Goal: Task Accomplishment & Management: Use online tool/utility

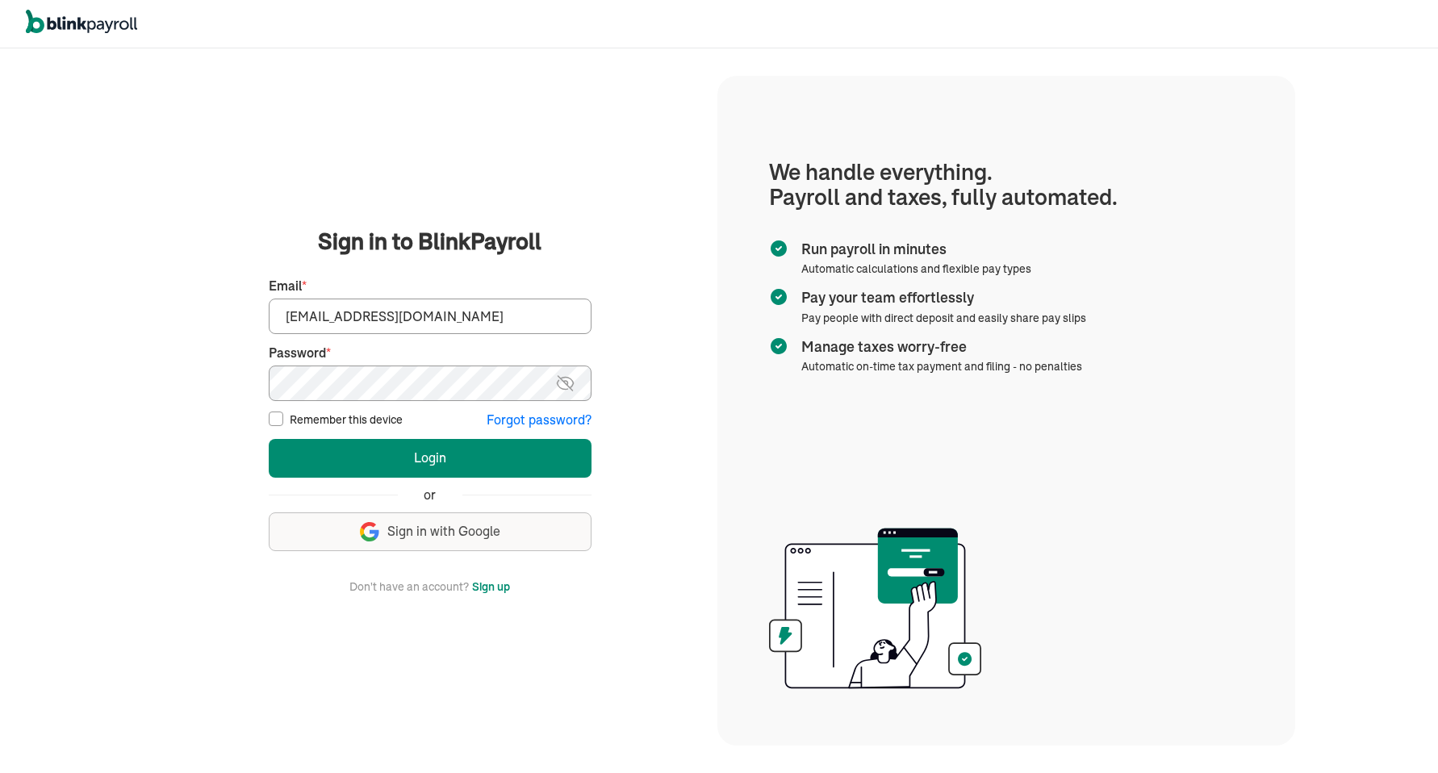
type input "[EMAIL_ADDRESS][DOMAIN_NAME]"
click at [429, 458] on button "Login" at bounding box center [430, 458] width 323 height 39
type input "[EMAIL_ADDRESS][DOMAIN_NAME]"
click at [429, 458] on button "Login" at bounding box center [430, 458] width 323 height 39
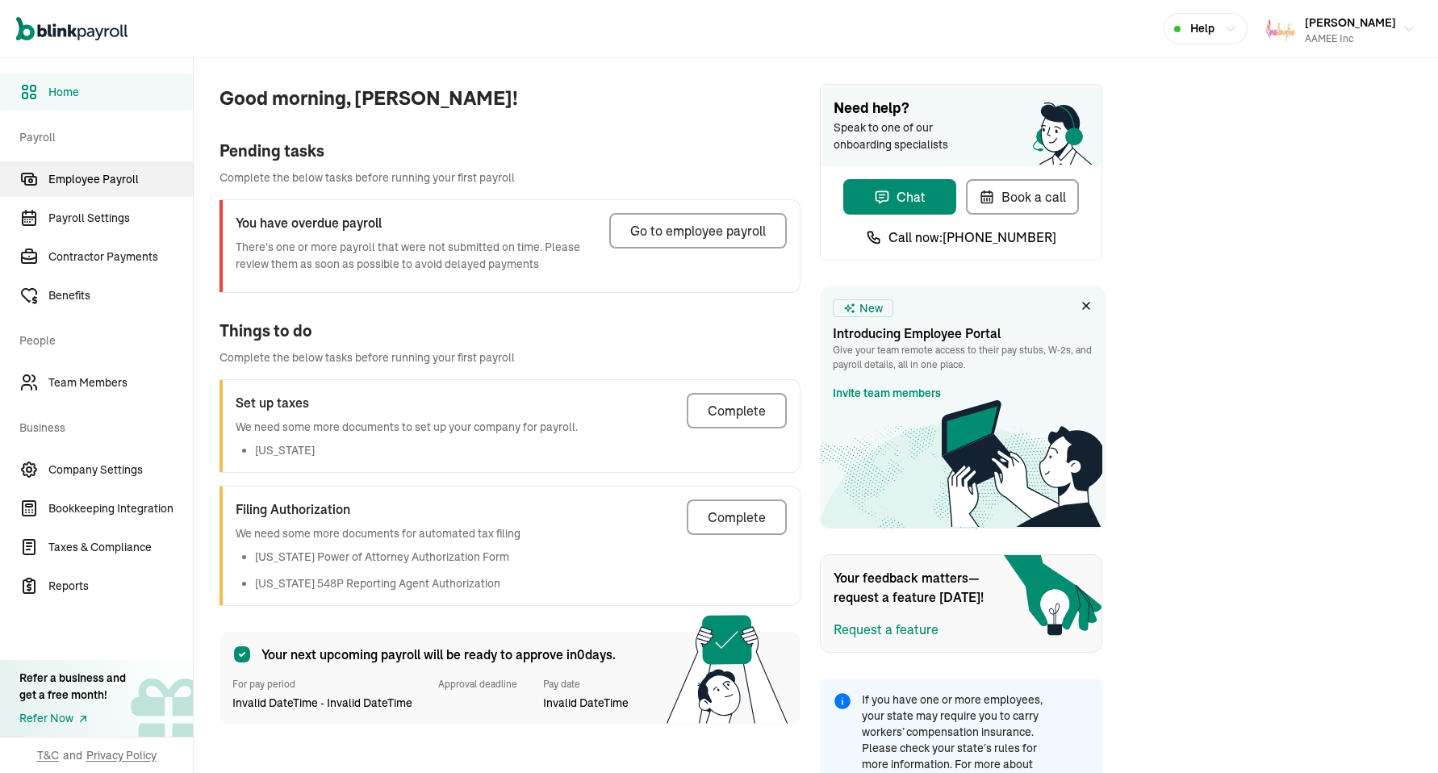
click at [115, 182] on span "Employee Payroll" at bounding box center [120, 179] width 144 height 17
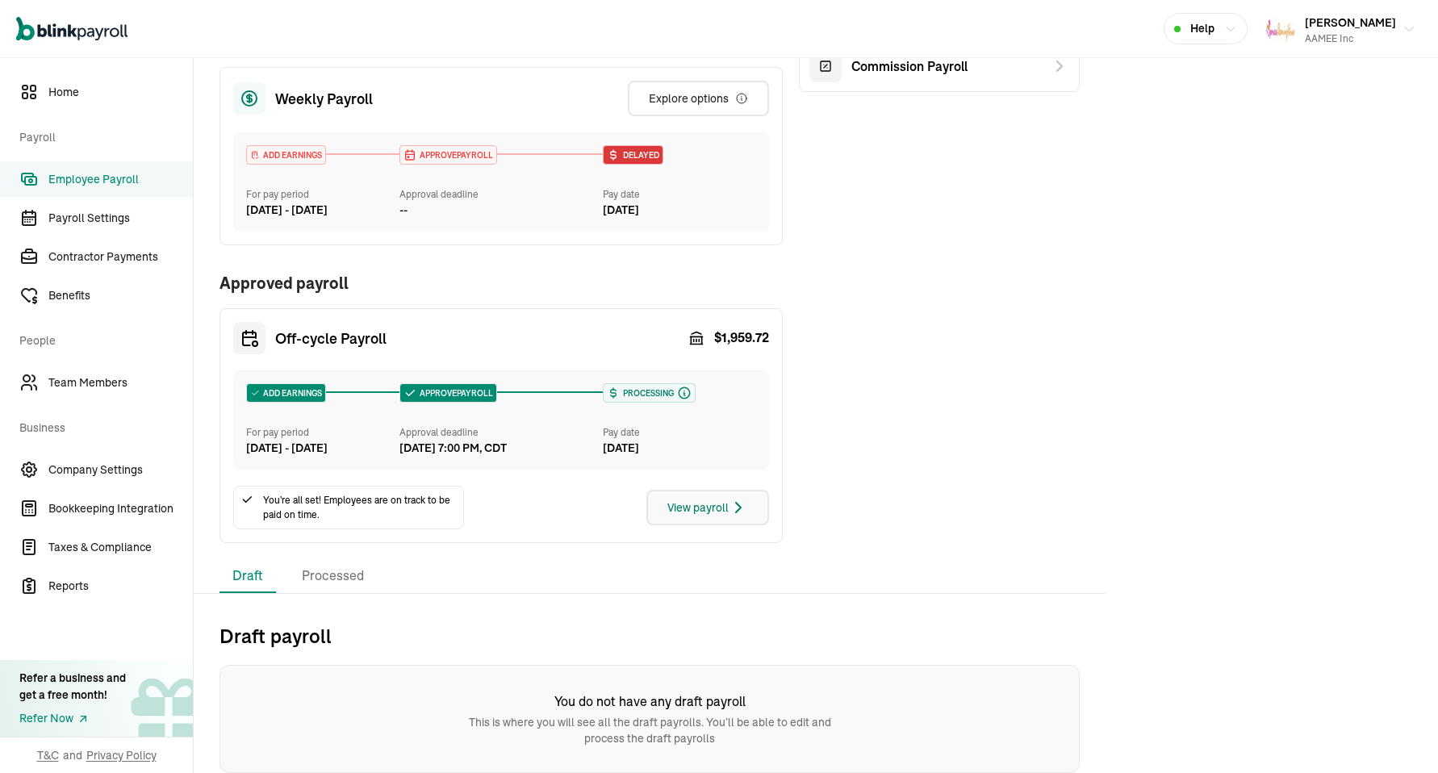
click at [696, 509] on div "View payroll" at bounding box center [707, 507] width 81 height 19
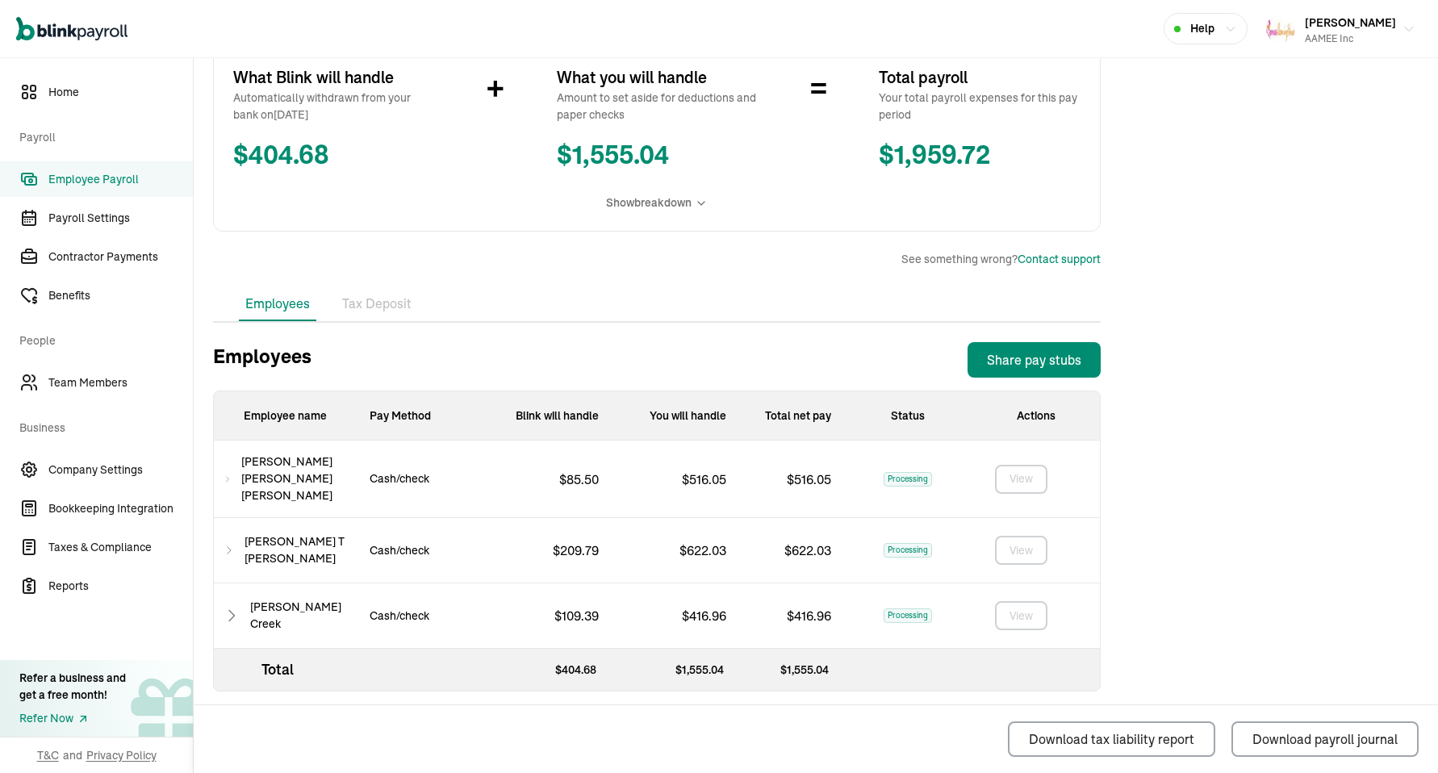
click at [240, 535] on div "Alexander T Estrada Palma" at bounding box center [285, 550] width 143 height 65
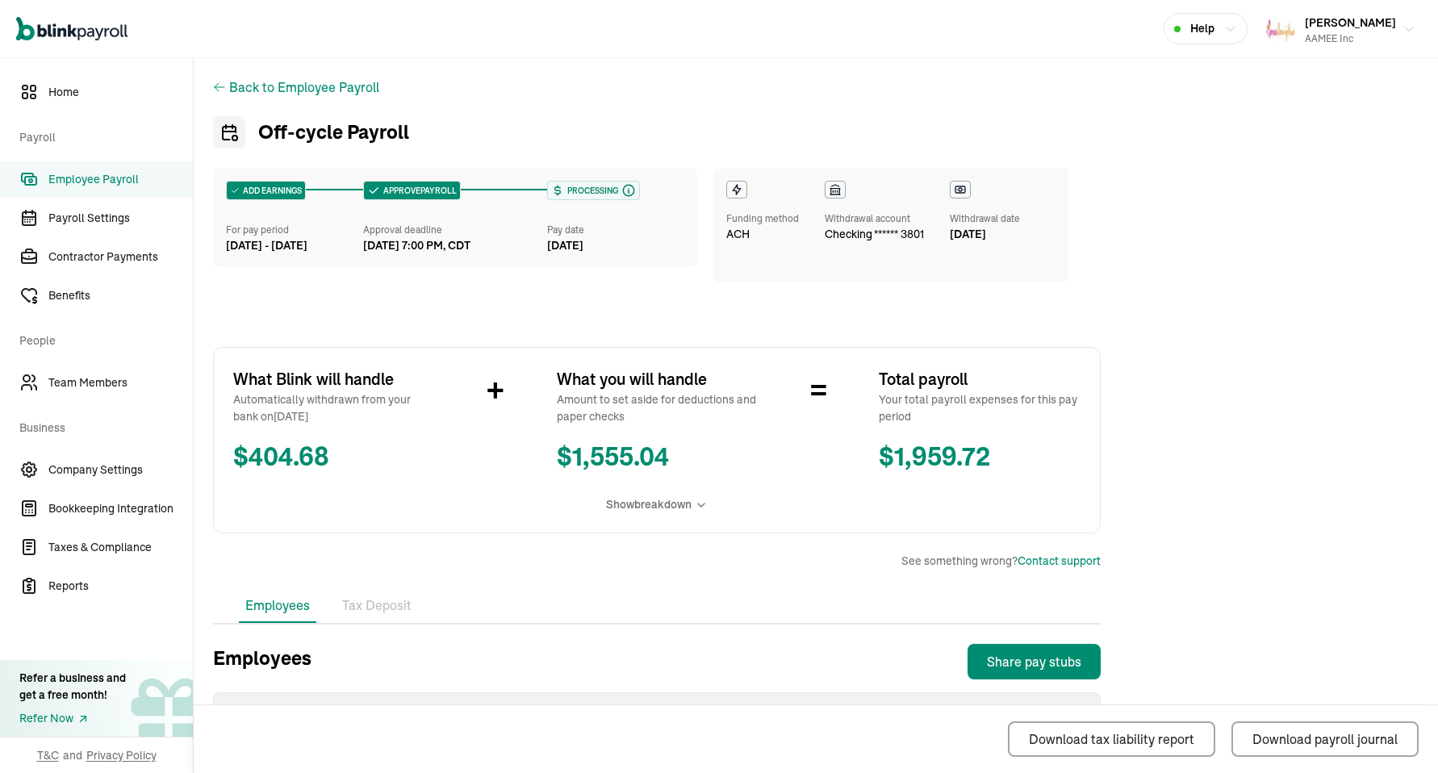
scroll to position [35, 0]
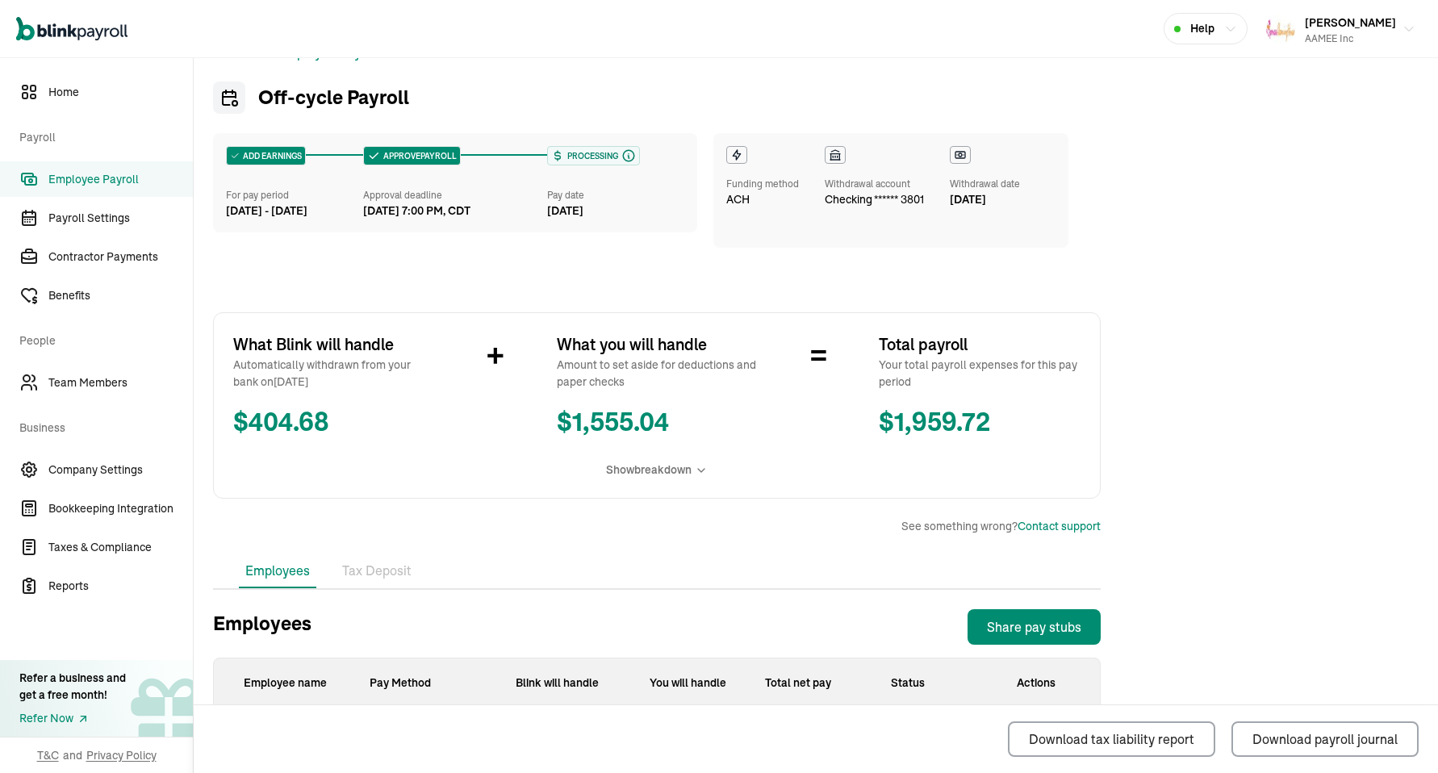
click at [649, 474] on span "Show breakdown" at bounding box center [649, 470] width 86 height 17
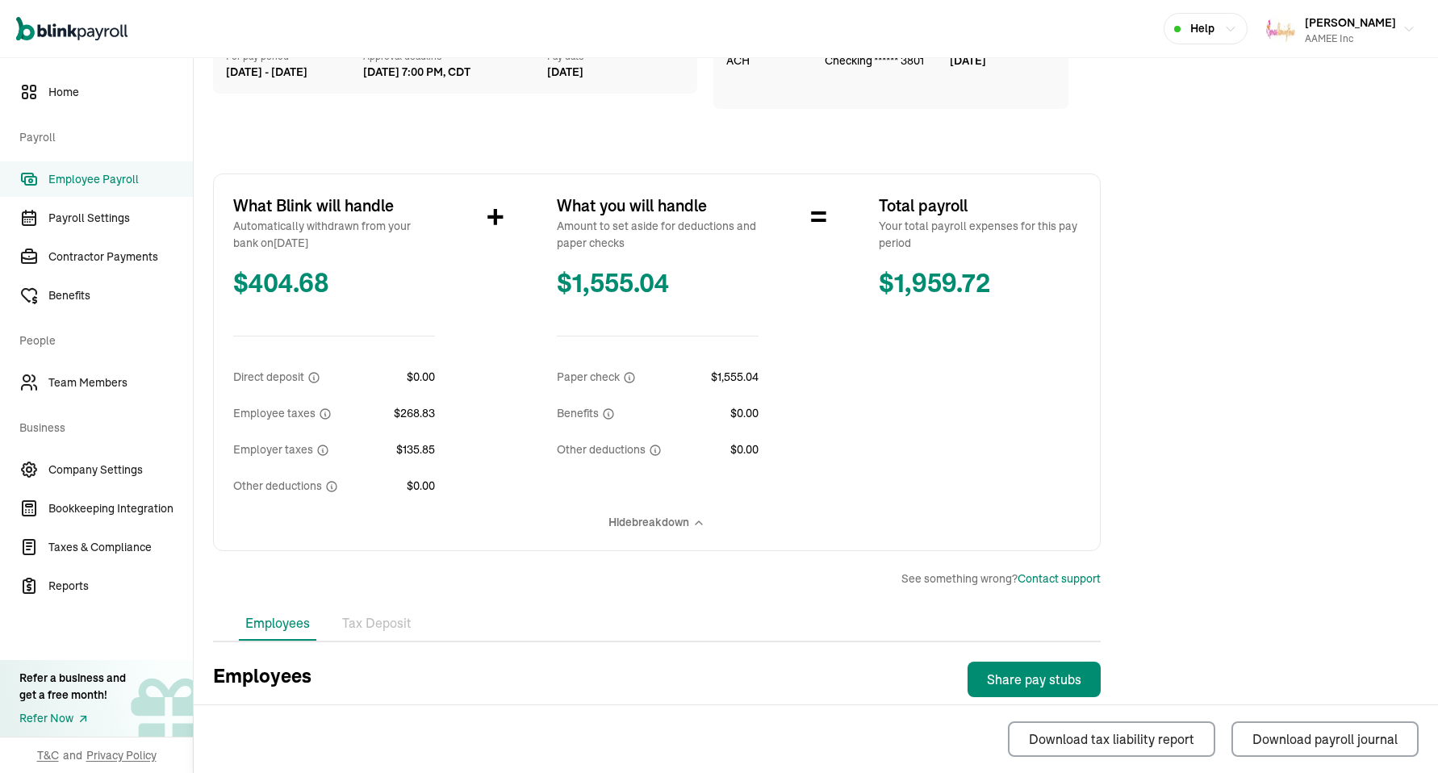
scroll to position [249, 0]
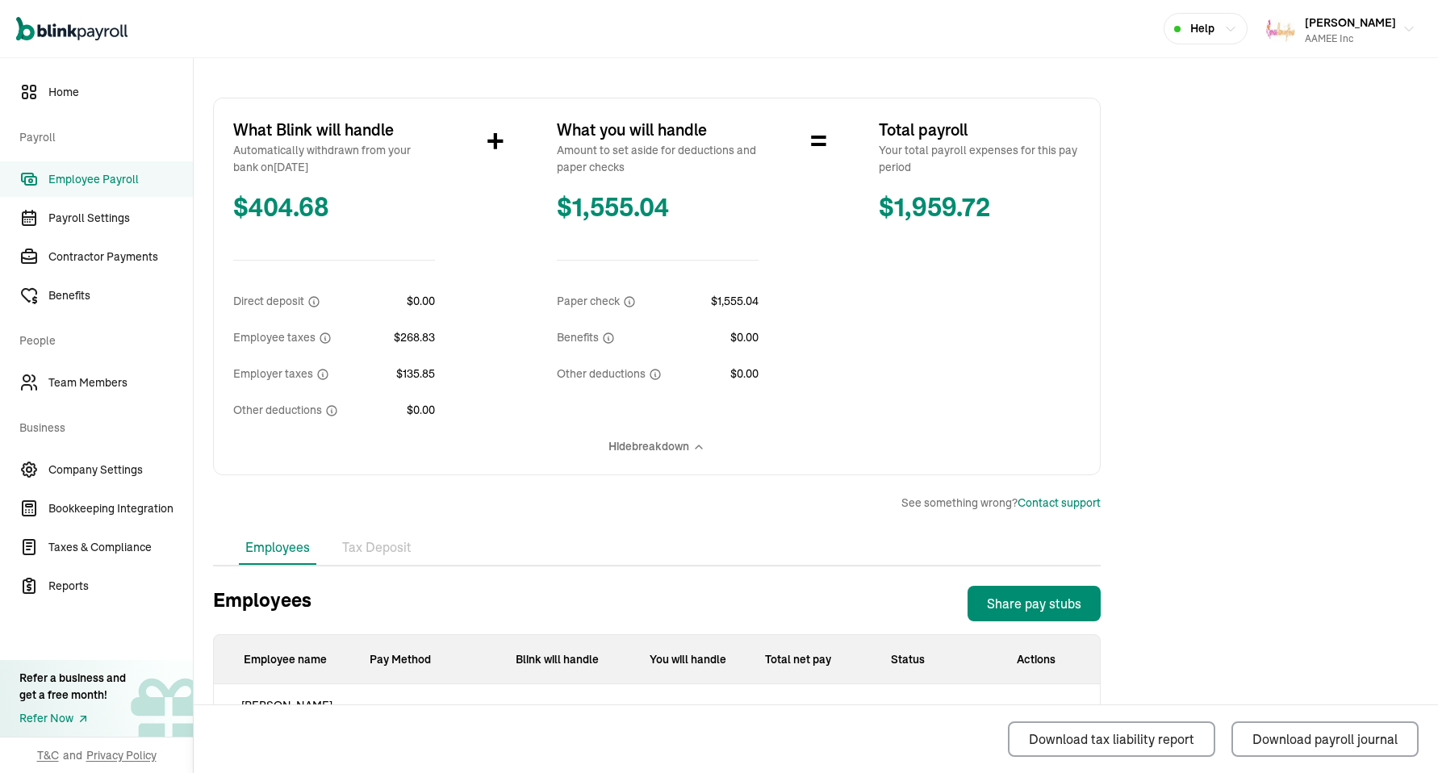
click at [649, 454] on span "Hide breakdown" at bounding box center [648, 446] width 81 height 17
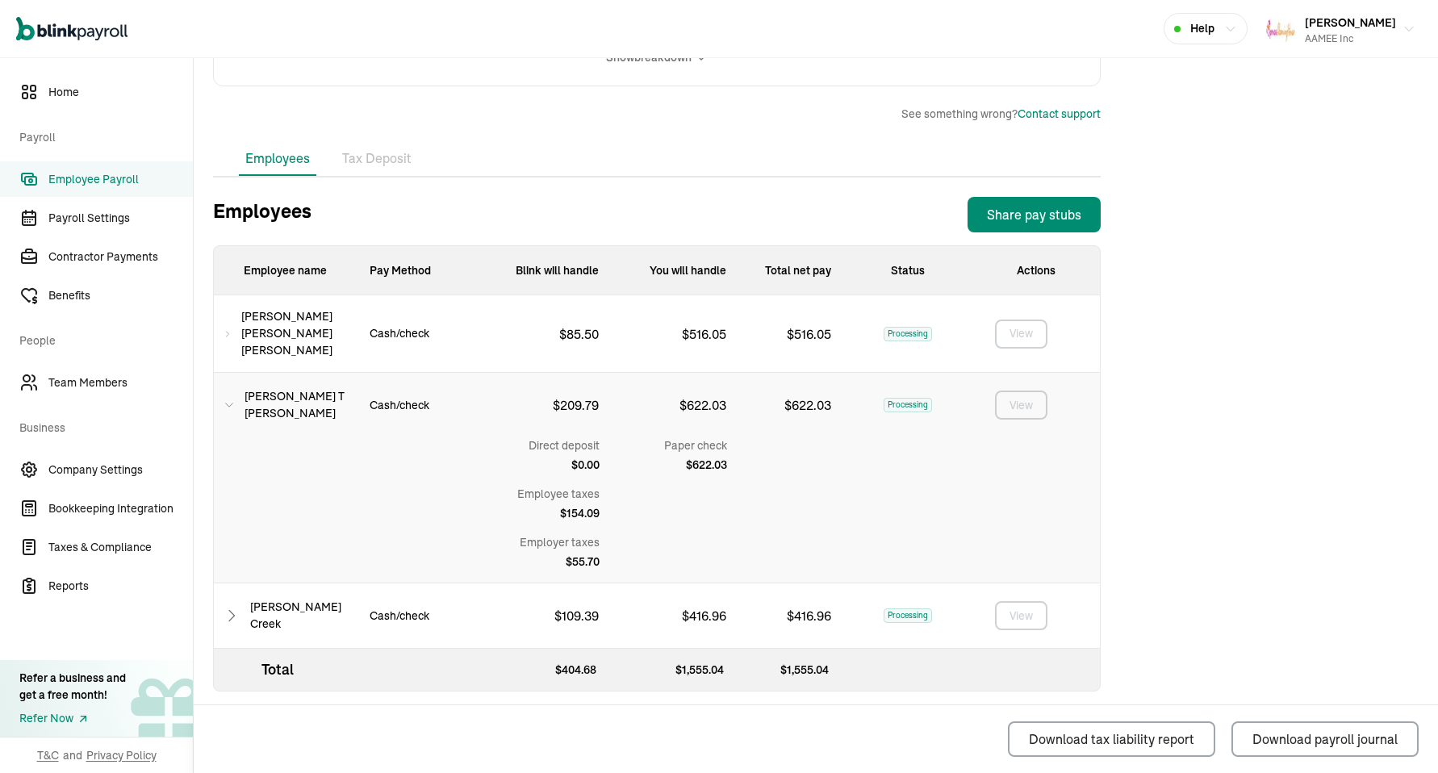
scroll to position [0, 0]
click at [1386, 36] on div "AAMEE Inc" at bounding box center [1350, 38] width 91 height 15
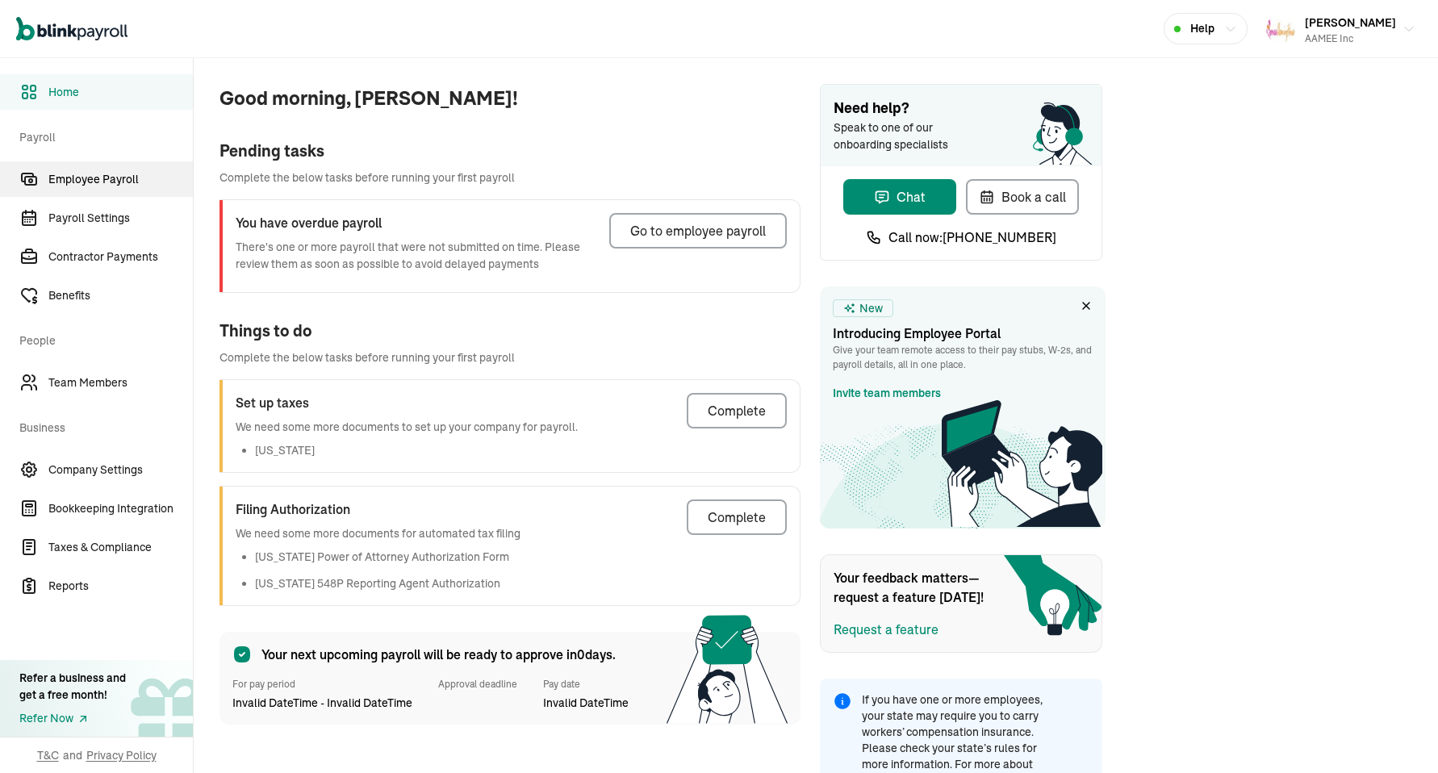
click at [115, 182] on span "Employee Payroll" at bounding box center [120, 179] width 144 height 17
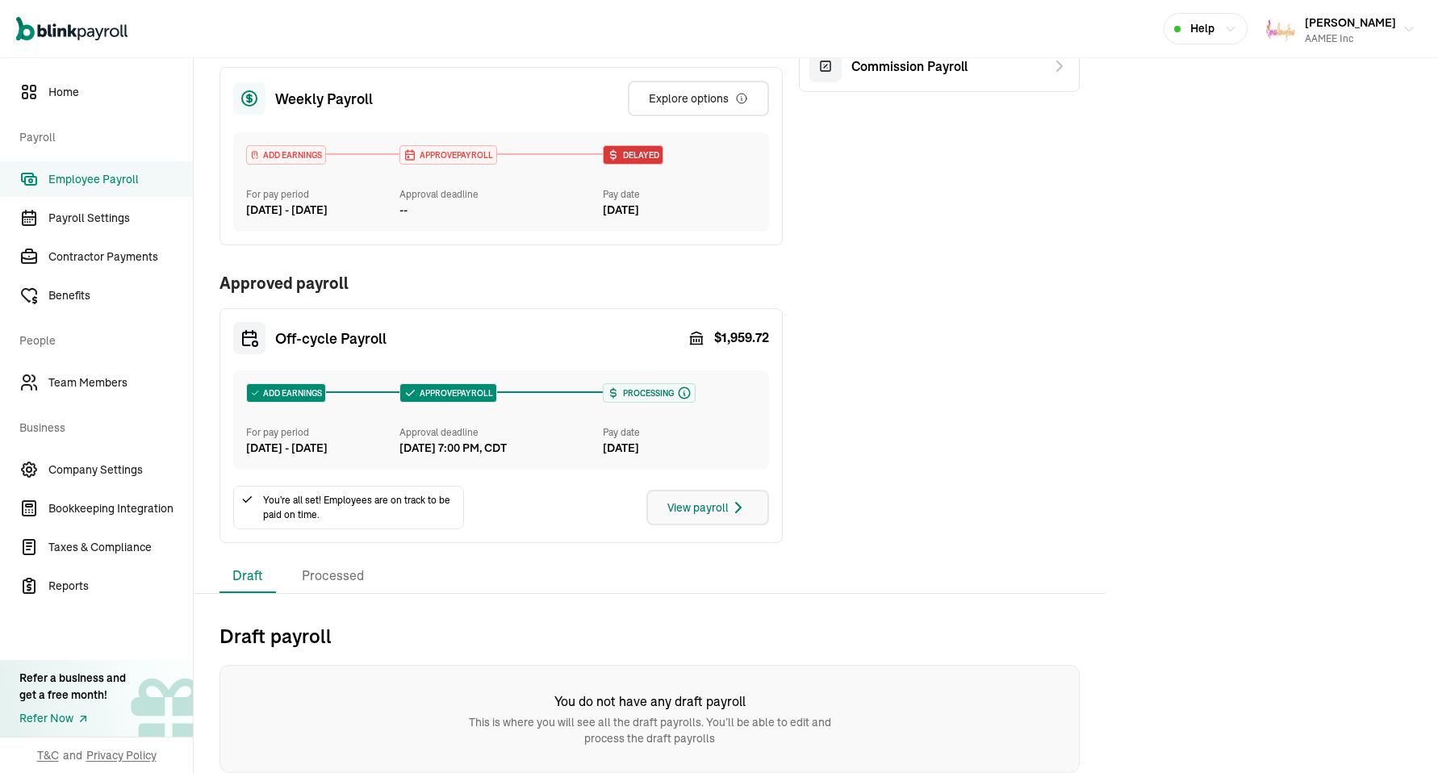
click at [696, 509] on div "View payroll" at bounding box center [707, 507] width 81 height 19
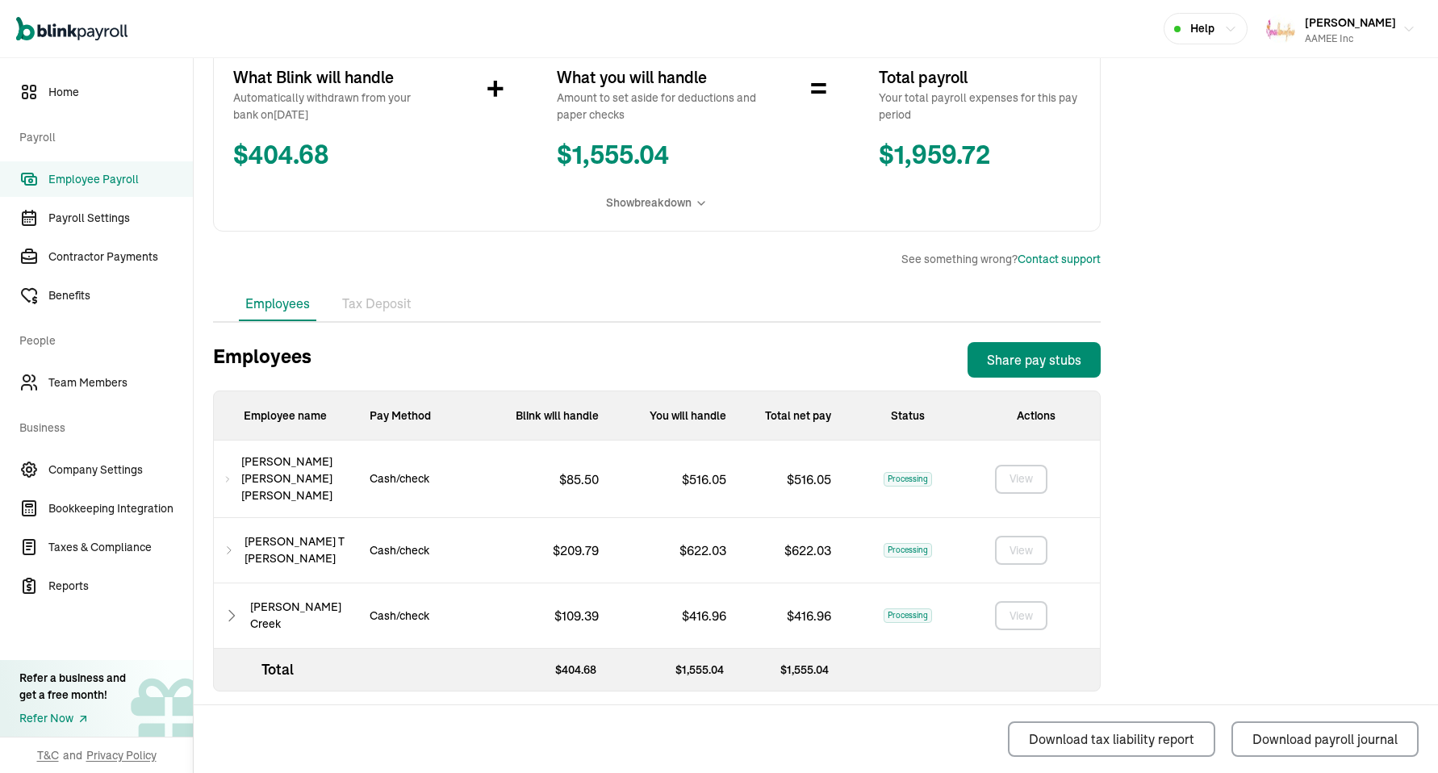
click at [240, 535] on div "Alexander T Estrada Palma" at bounding box center [285, 550] width 143 height 65
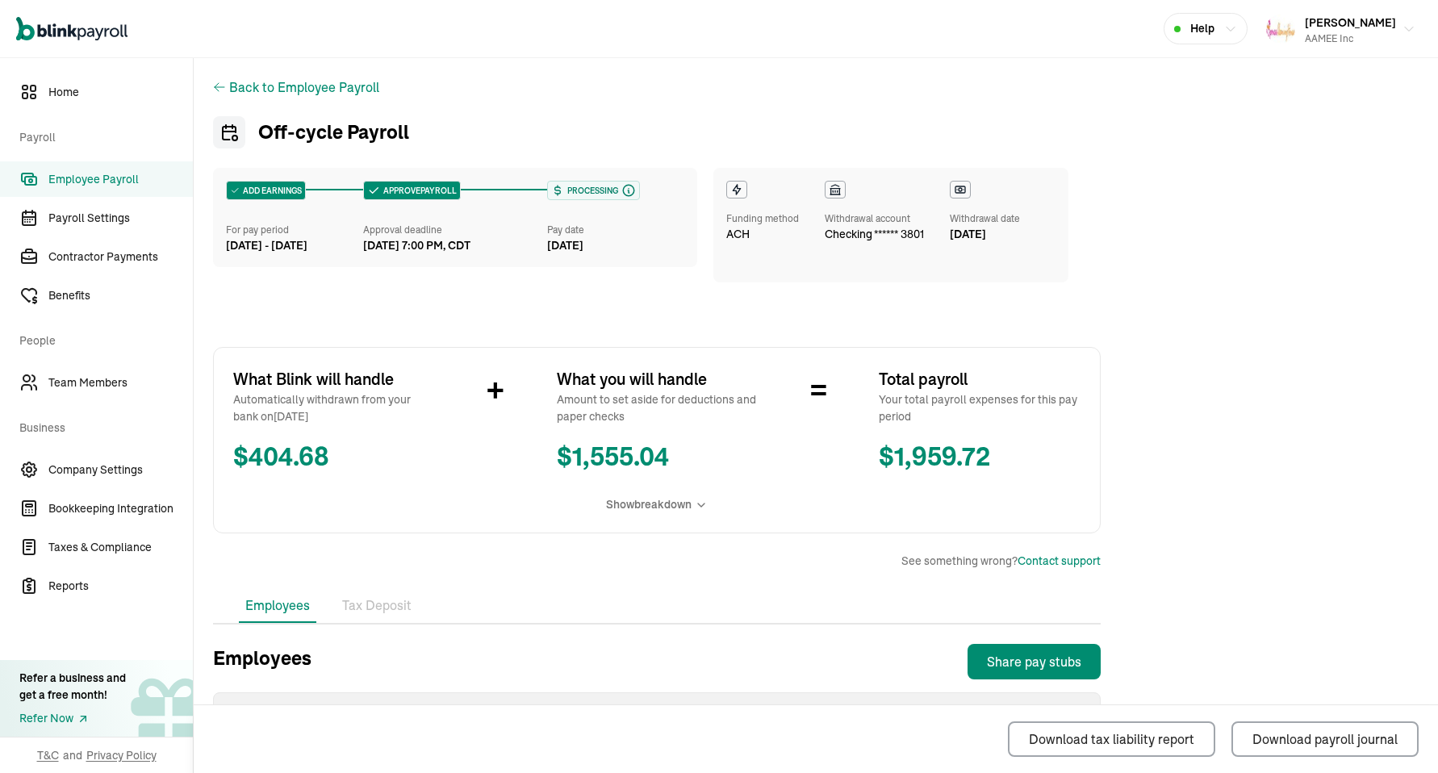
scroll to position [35, 0]
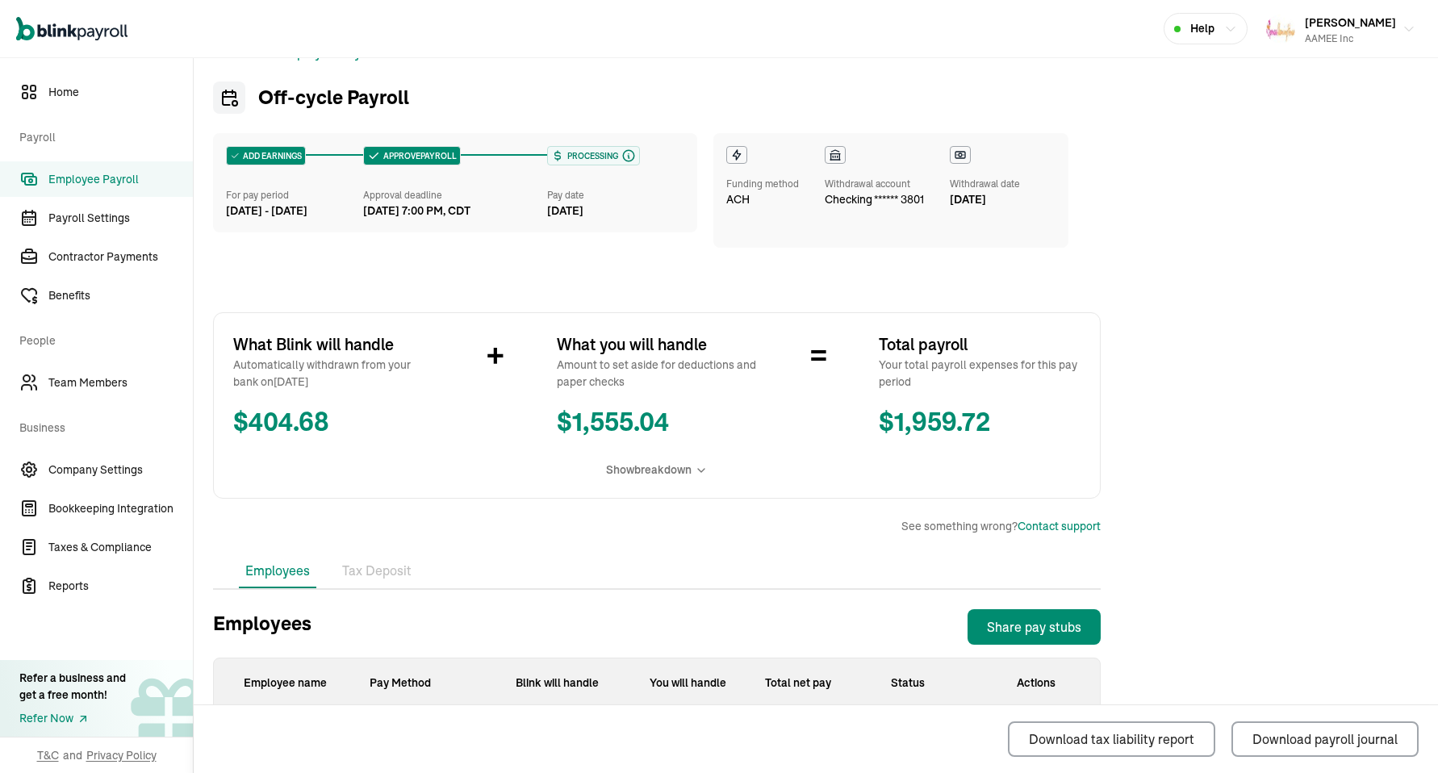
click at [649, 474] on span "Show breakdown" at bounding box center [649, 470] width 86 height 17
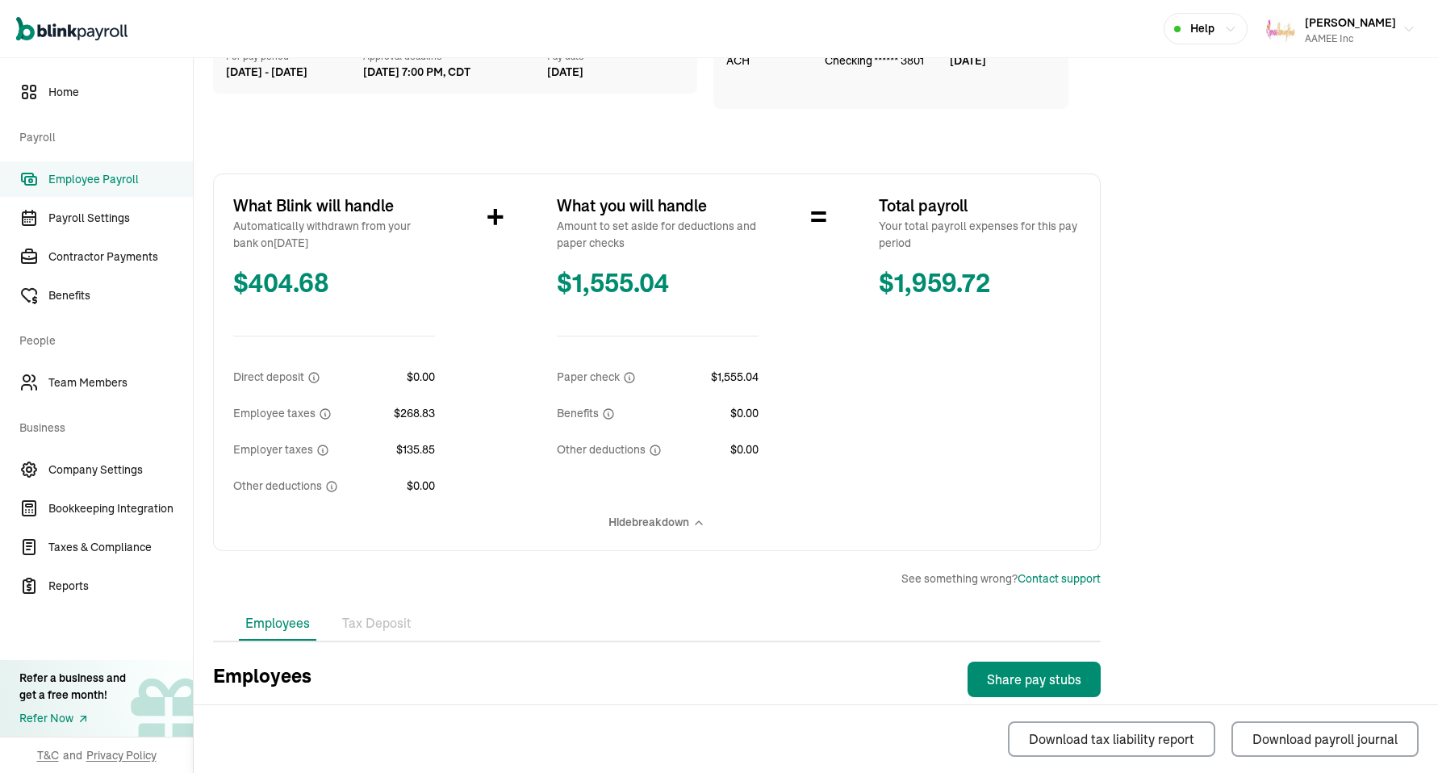
scroll to position [249, 0]
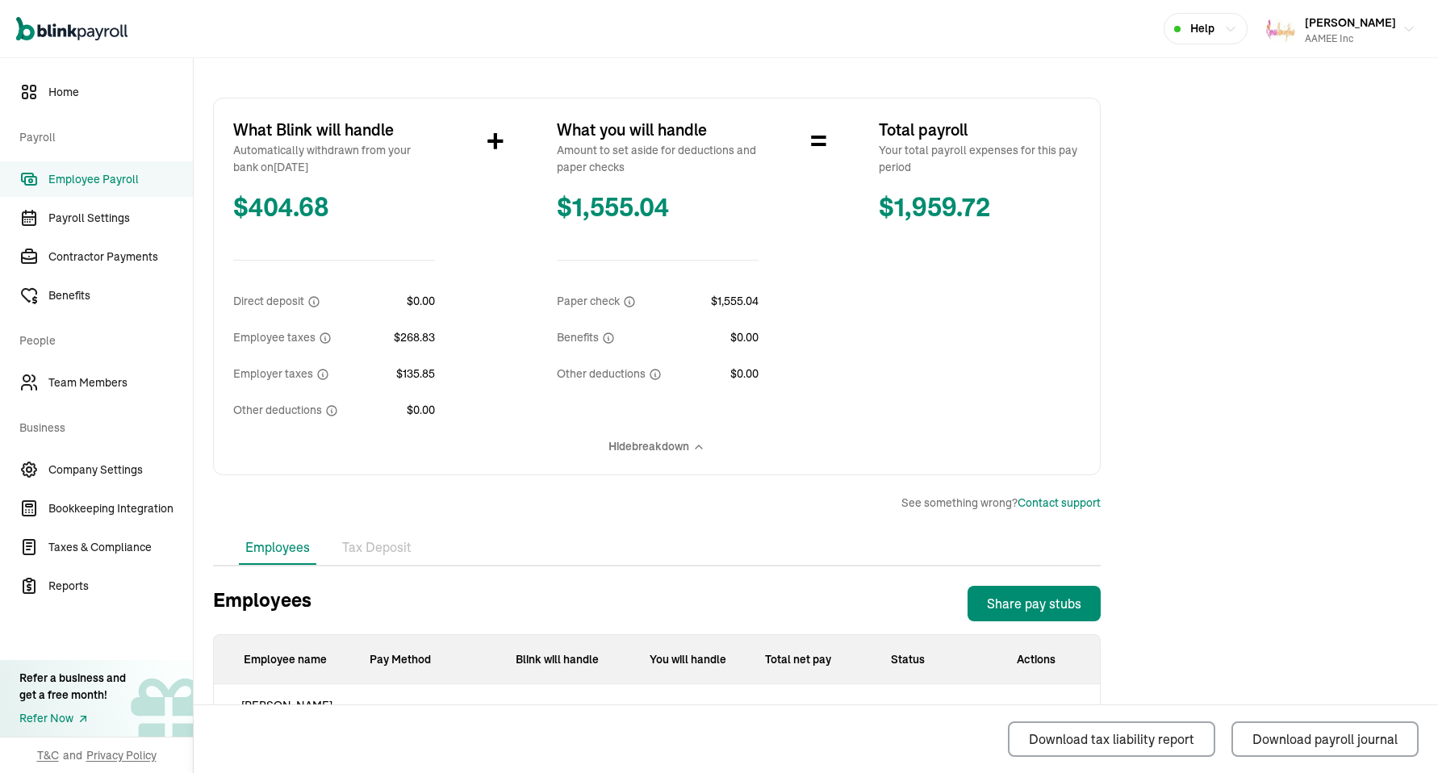
click at [649, 454] on span "Hide breakdown" at bounding box center [648, 446] width 81 height 17
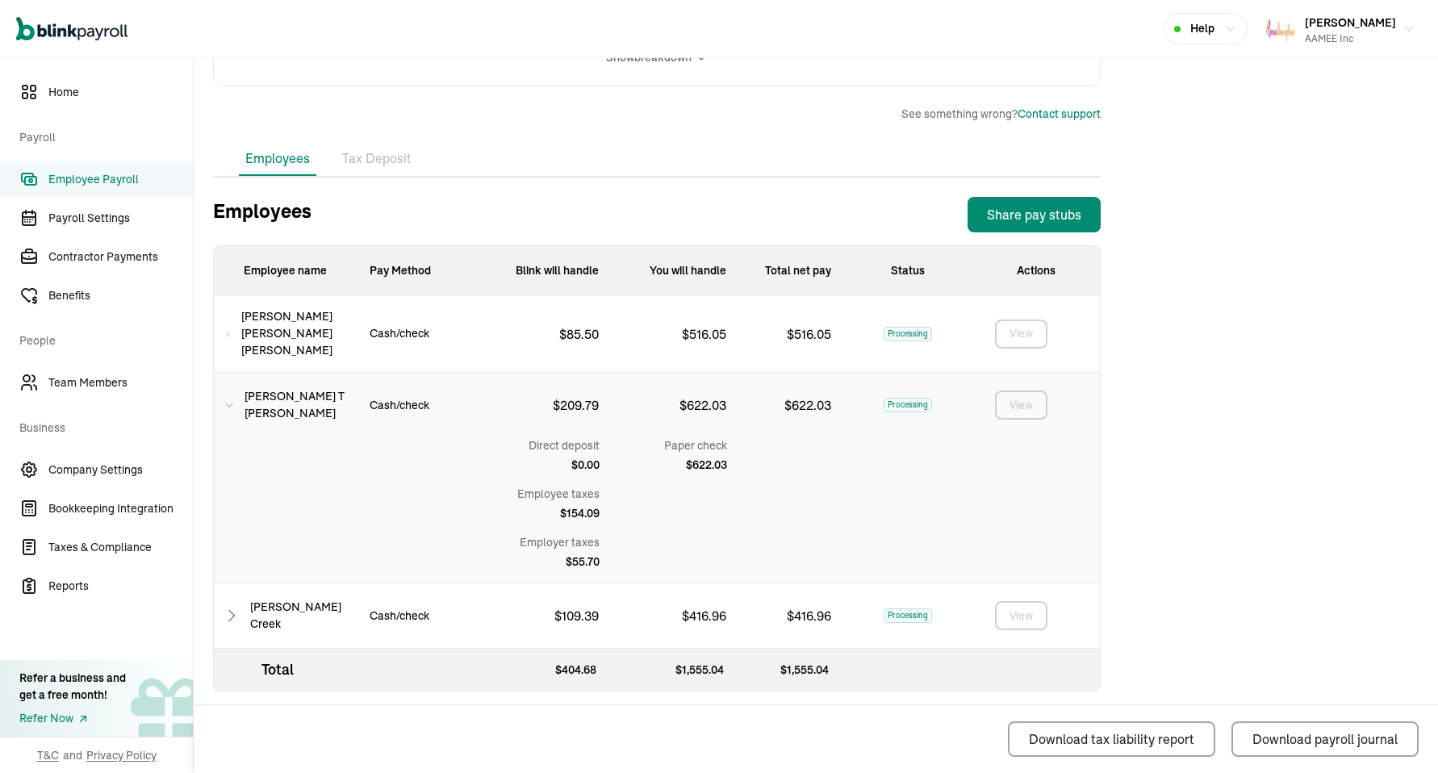
scroll to position [0, 0]
click at [1386, 36] on div "AAMEE Inc" at bounding box center [1350, 38] width 91 height 15
